Goal: Find specific page/section: Find specific page/section

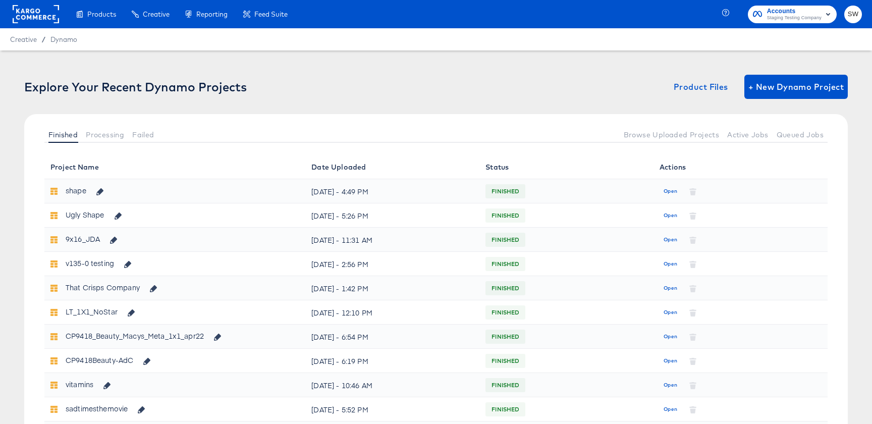
click at [853, 16] on span "SW" at bounding box center [854, 15] width 10 height 12
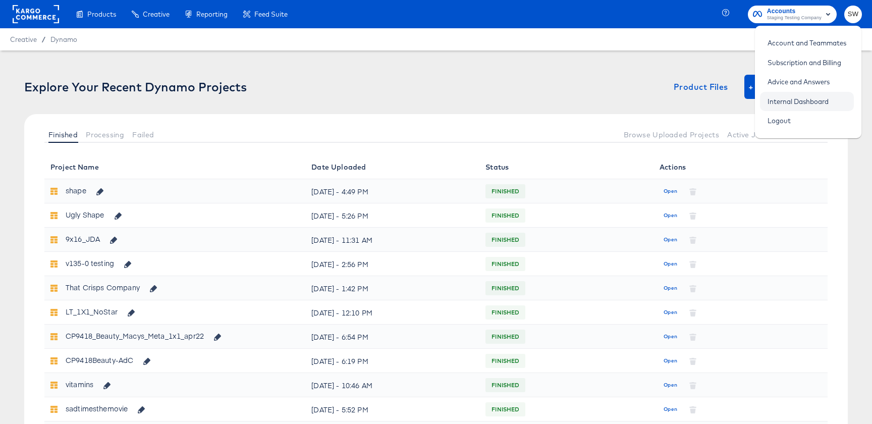
click at [787, 105] on link "Internal Dashboard" at bounding box center [798, 101] width 76 height 18
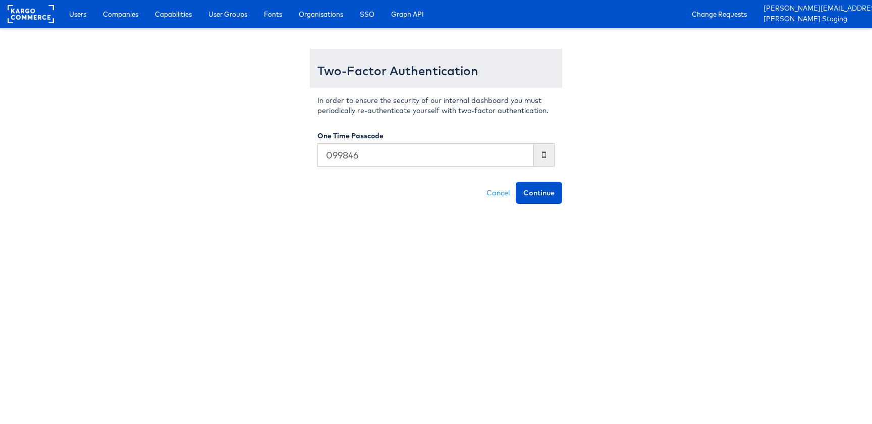
type input "099846"
click at [516, 182] on button "Continue" at bounding box center [539, 193] width 46 height 22
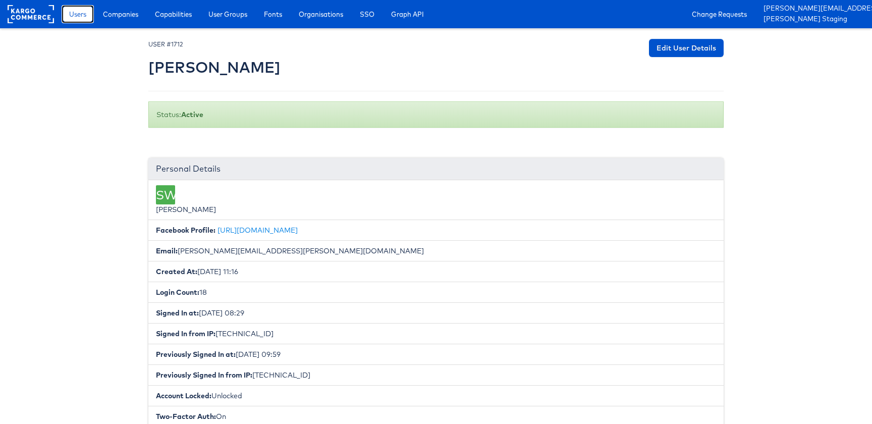
click at [76, 13] on span "Users" at bounding box center [77, 14] width 17 height 10
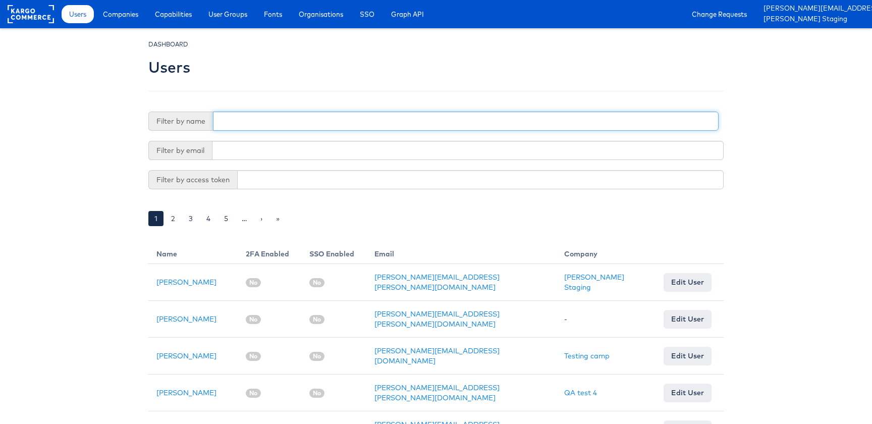
click at [259, 118] on input "text" at bounding box center [466, 121] width 506 height 19
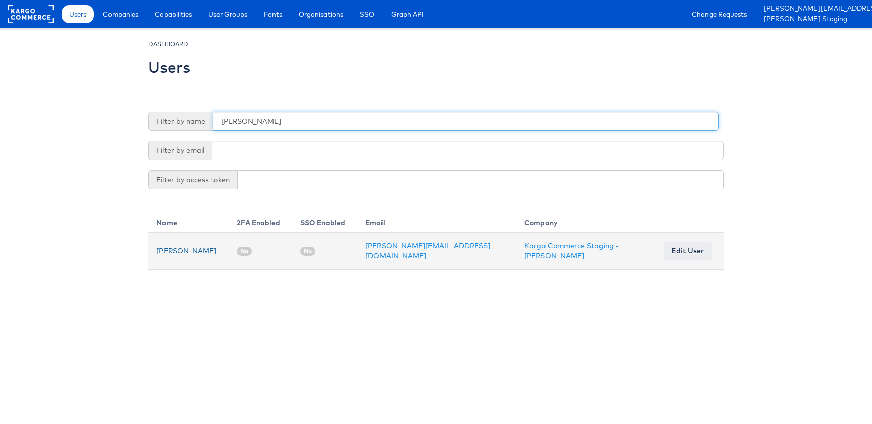
type input "rachel"
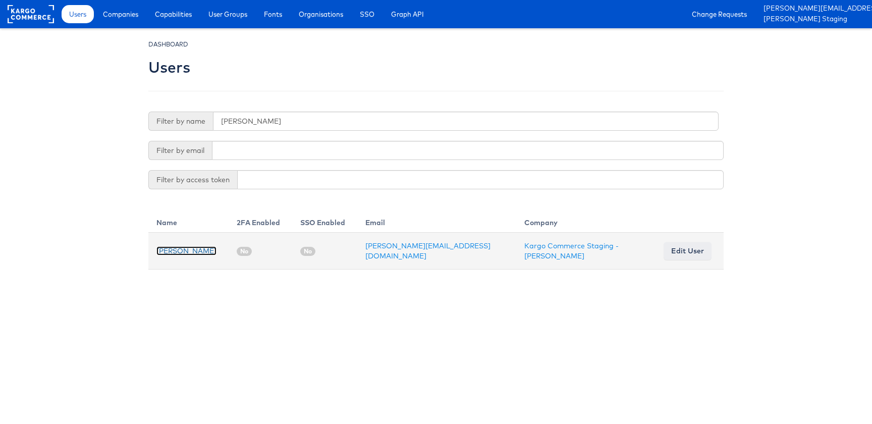
click at [168, 250] on link "Rachel Ho" at bounding box center [186, 250] width 60 height 9
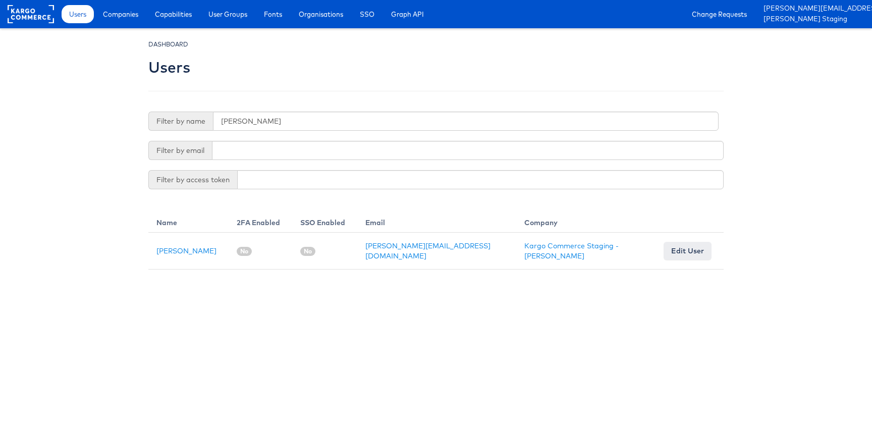
click at [267, 131] on div "Filter by name rachel Filter by email Filter by access token Name 2FA Enabled S…" at bounding box center [436, 191] width 576 height 158
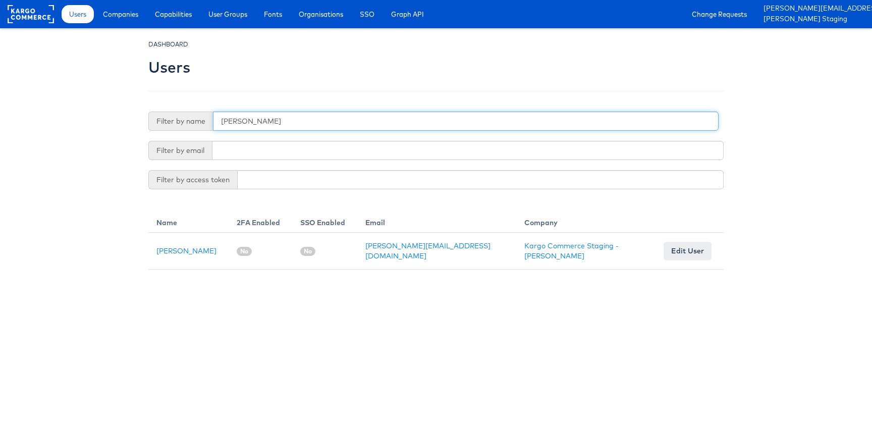
click at [274, 121] on input "rachel" at bounding box center [466, 121] width 506 height 19
type input "gabrielle"
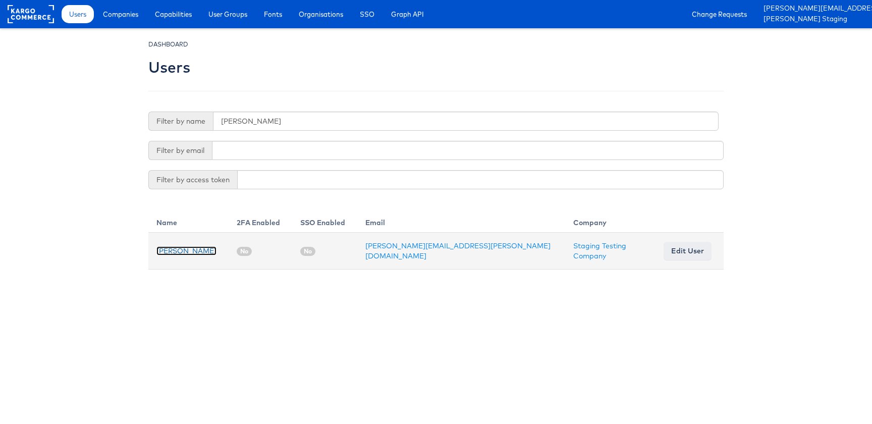
click at [210, 251] on link "Gabrielle Hoffman" at bounding box center [186, 250] width 60 height 9
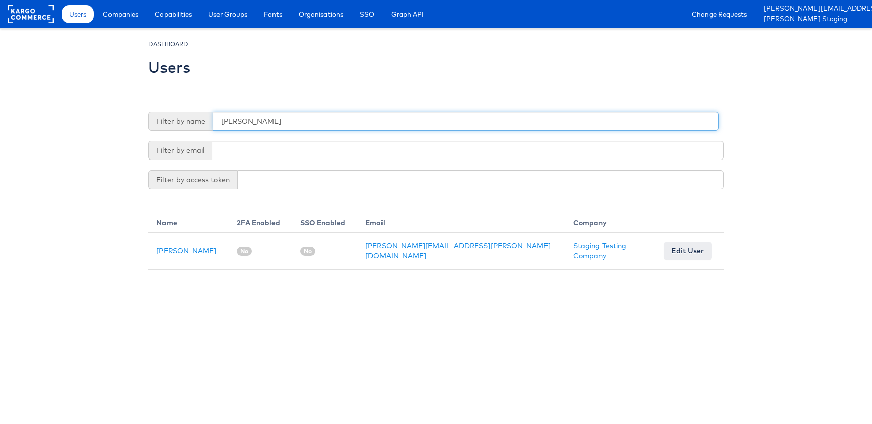
click at [269, 123] on input "gabrielle" at bounding box center [466, 121] width 506 height 19
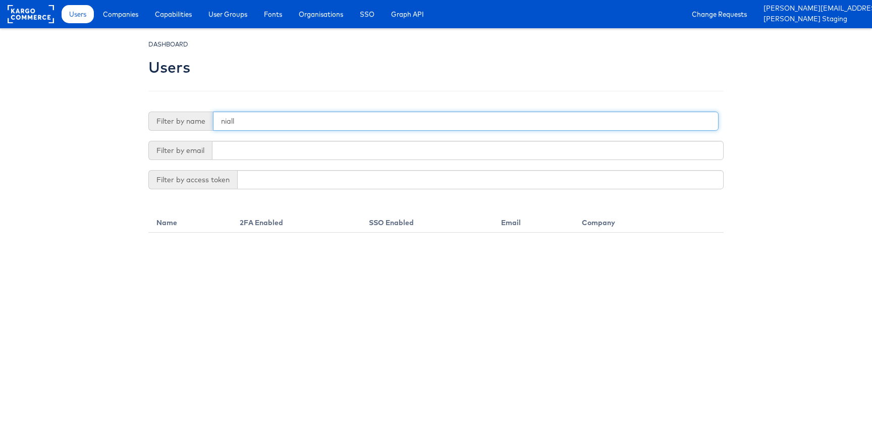
type input "niall"
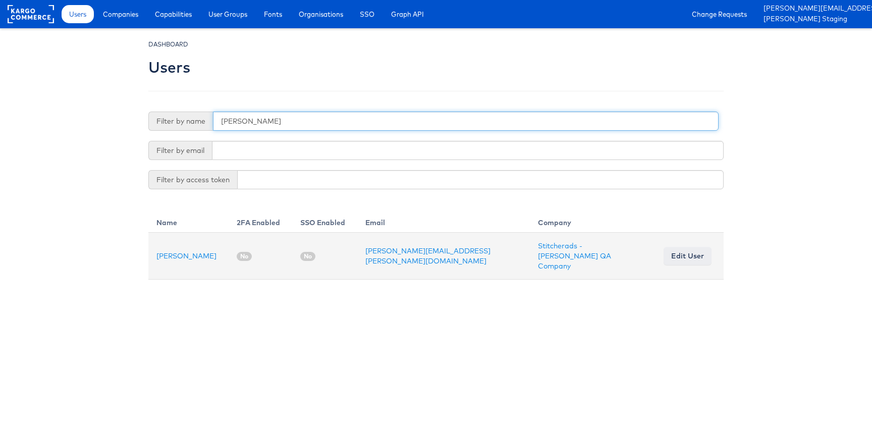
type input "rex"
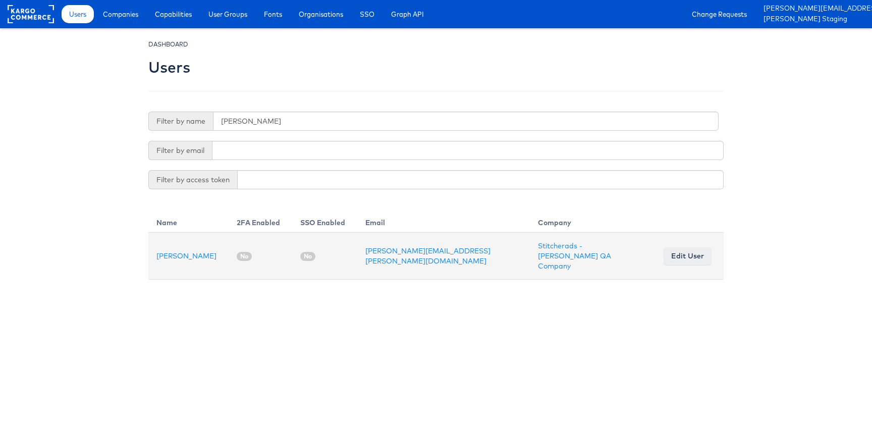
click at [196, 256] on td "Rex Thompson" at bounding box center [188, 256] width 80 height 47
click at [196, 251] on link "Rex Thompson" at bounding box center [186, 255] width 60 height 9
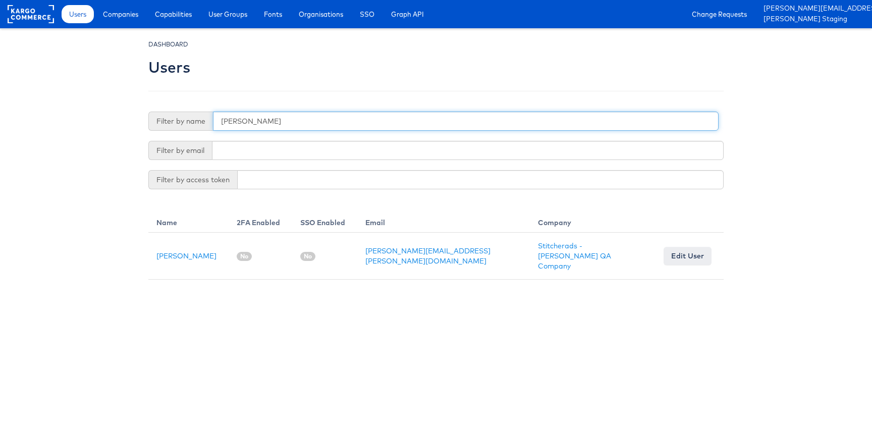
click at [250, 113] on input "rex" at bounding box center [466, 121] width 506 height 19
click at [265, 125] on input "rex" at bounding box center [466, 121] width 506 height 19
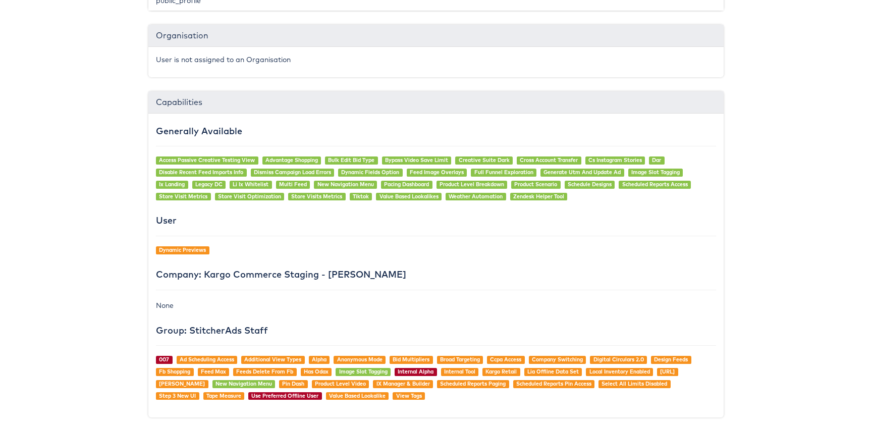
scroll to position [734, 0]
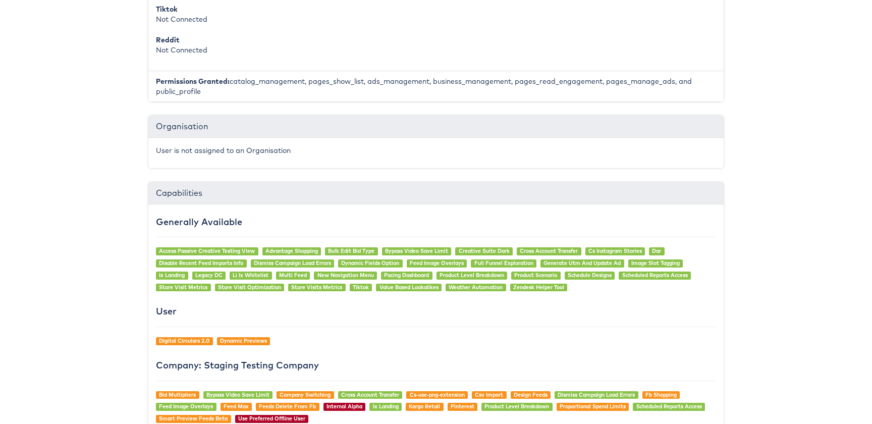
scroll to position [552, 0]
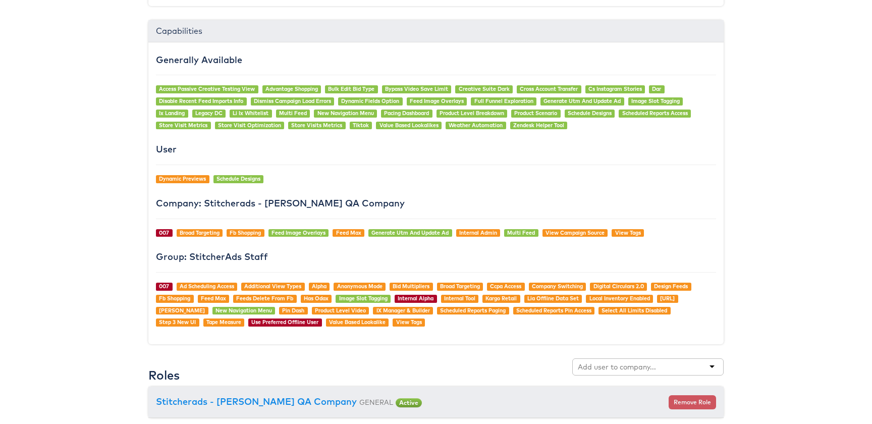
scroll to position [699, 0]
